Goal: Task Accomplishment & Management: Use online tool/utility

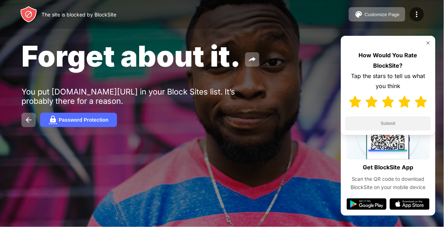
click at [418, 104] on img at bounding box center [421, 102] width 12 height 12
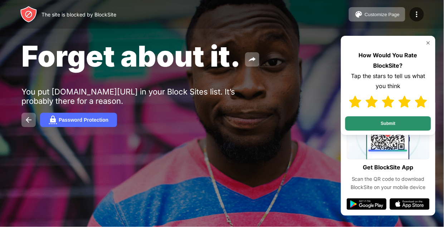
click at [401, 127] on button "Submit" at bounding box center [388, 123] width 86 height 14
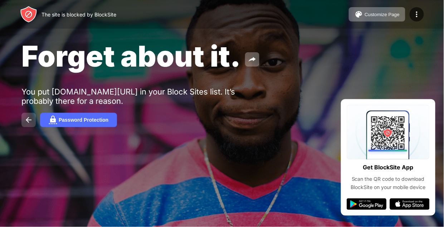
click at [28, 118] on img at bounding box center [28, 120] width 9 height 9
